Goal: Use online tool/utility: Utilize a website feature to perform a specific function

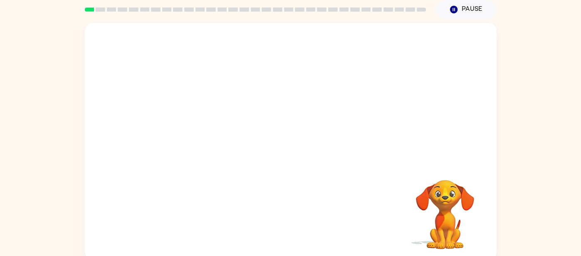
scroll to position [36, 0]
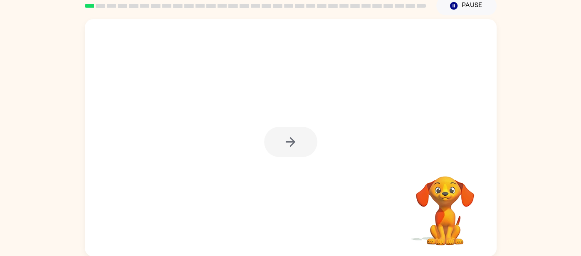
click at [290, 129] on div at bounding box center [290, 142] width 53 height 30
click at [290, 129] on button "button" at bounding box center [290, 142] width 53 height 30
click at [290, 129] on div at bounding box center [291, 89] width 412 height 140
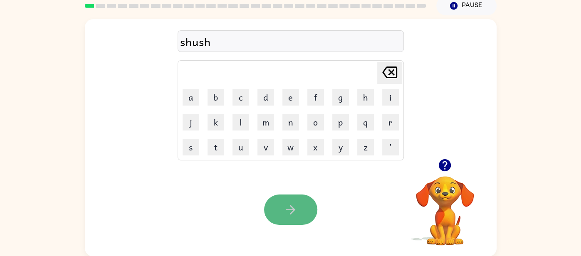
click at [295, 217] on button "button" at bounding box center [290, 210] width 53 height 30
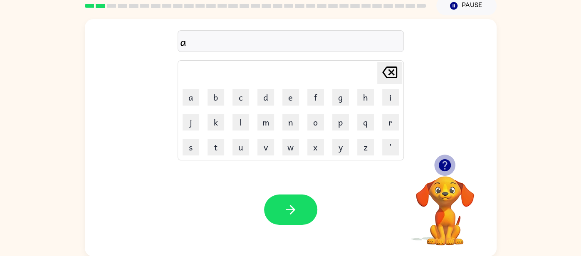
click at [448, 162] on icon "button" at bounding box center [445, 165] width 12 height 12
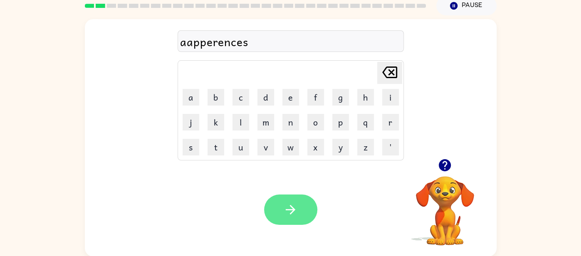
click at [277, 206] on button "button" at bounding box center [290, 210] width 53 height 30
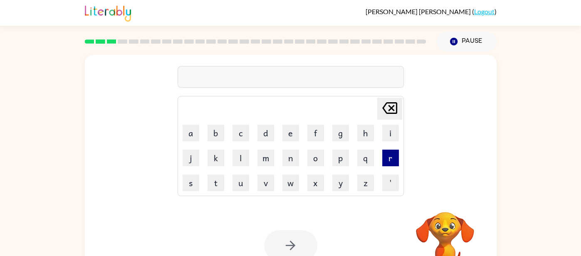
click at [389, 154] on button "r" at bounding box center [390, 158] width 17 height 17
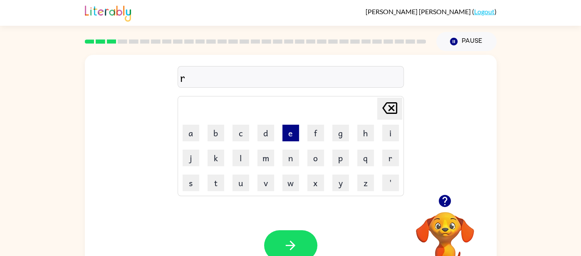
click at [289, 132] on button "e" at bounding box center [290, 133] width 17 height 17
click at [195, 136] on button "a" at bounding box center [191, 133] width 17 height 17
click at [246, 163] on button "l" at bounding box center [240, 158] width 17 height 17
click at [391, 134] on button "i" at bounding box center [390, 133] width 17 height 17
type button "i"
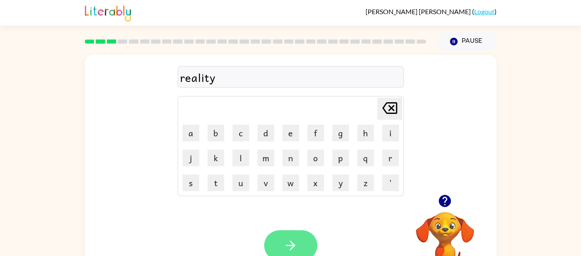
click at [293, 239] on icon "button" at bounding box center [290, 245] width 15 height 15
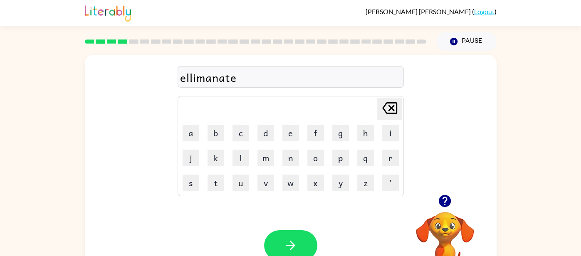
click at [244, 77] on div "ellimanate" at bounding box center [290, 77] width 221 height 17
click at [237, 77] on div "ellimanate" at bounding box center [290, 77] width 221 height 17
click at [239, 80] on div "ellimanate" at bounding box center [290, 77] width 221 height 17
click at [198, 72] on div "eli" at bounding box center [290, 77] width 221 height 17
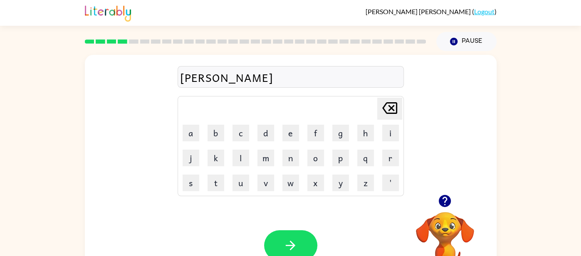
click at [198, 79] on div "eli" at bounding box center [290, 77] width 221 height 17
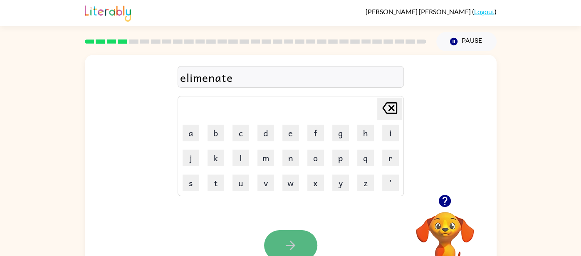
click at [299, 237] on button "button" at bounding box center [290, 245] width 53 height 30
click at [297, 233] on button "button" at bounding box center [290, 245] width 53 height 30
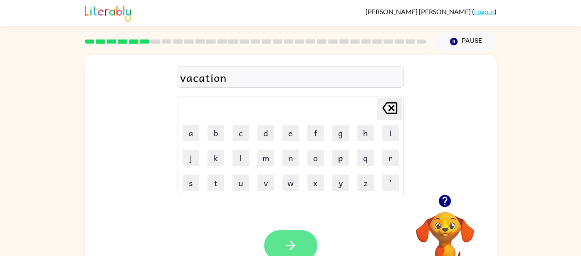
click at [295, 240] on icon "button" at bounding box center [290, 245] width 15 height 15
click at [284, 250] on icon "button" at bounding box center [290, 245] width 15 height 15
click at [288, 241] on icon "button" at bounding box center [290, 245] width 15 height 15
click at [294, 248] on icon "button" at bounding box center [290, 245] width 15 height 15
click at [289, 237] on button "button" at bounding box center [290, 245] width 53 height 30
